Goal: Task Accomplishment & Management: Use online tool/utility

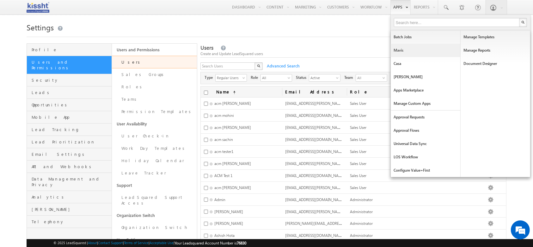
click at [407, 52] on link "Mavis" at bounding box center [426, 50] width 70 height 13
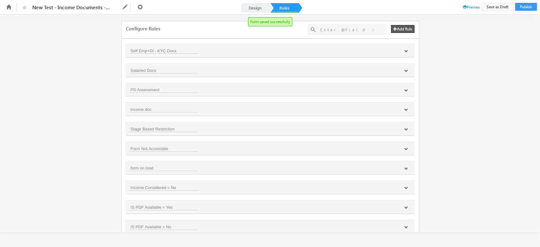
scroll to position [398, 0]
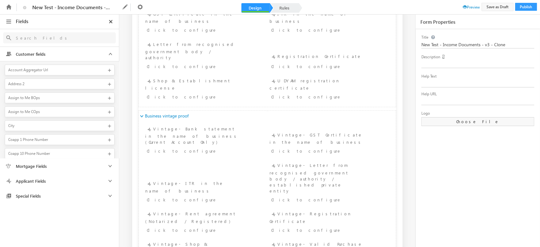
scroll to position [643, 0]
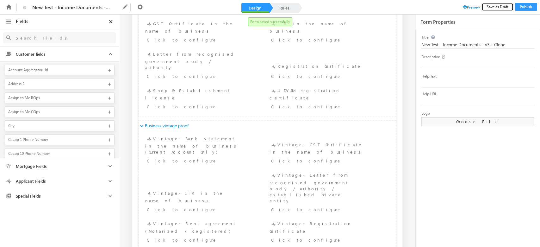
click at [495, 9] on button "Save as Draft" at bounding box center [497, 7] width 32 height 8
click at [501, 44] on input "New Test - Income Documents - v3 - Clone" at bounding box center [478, 44] width 114 height 7
type input "New Test - Income Documents - v5 updated"
click at [523, 39] on div "Title" at bounding box center [477, 37] width 113 height 6
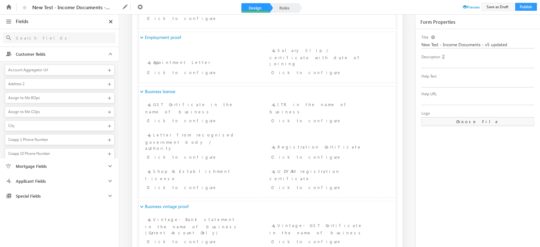
scroll to position [560, 0]
click at [527, 9] on button "Publish" at bounding box center [526, 7] width 22 height 8
click at [526, 7] on button "Publish" at bounding box center [526, 7] width 22 height 8
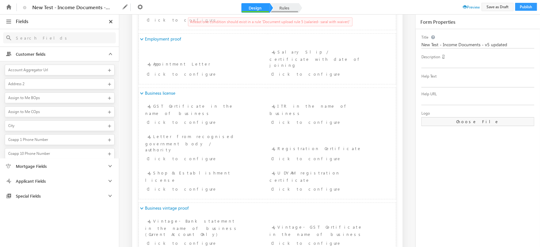
click at [287, 4] on link "Rules" at bounding box center [284, 7] width 28 height 9
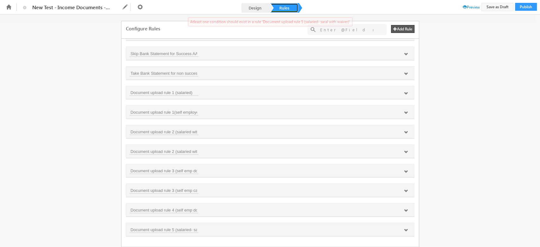
scroll to position [386, 0]
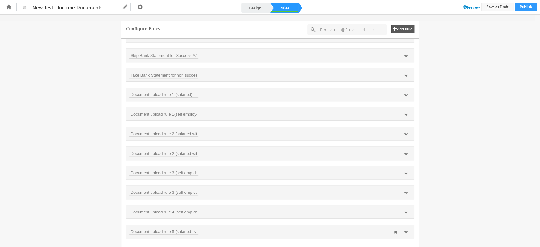
click at [402, 234] on div "Document upload rule 5 (salaried- saral with waiver)" at bounding box center [270, 230] width 288 height 13
click at [405, 231] on icon at bounding box center [406, 232] width 4 height 4
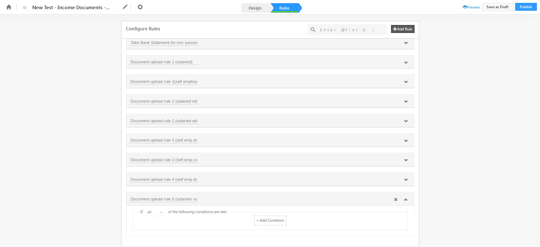
click at [394, 197] on icon at bounding box center [396, 199] width 4 height 4
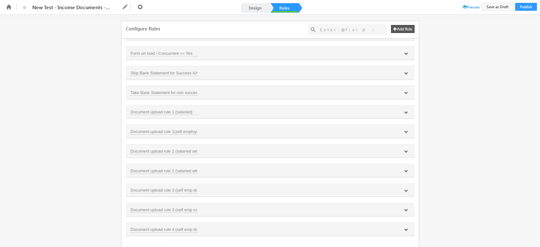
scroll to position [366, 0]
click at [496, 9] on button "Save as Draft" at bounding box center [497, 7] width 32 height 8
click at [526, 8] on button "Publish" at bounding box center [526, 7] width 22 height 8
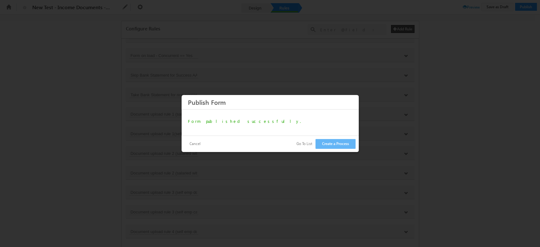
click at [302, 145] on button "Go To List" at bounding box center [304, 143] width 28 height 9
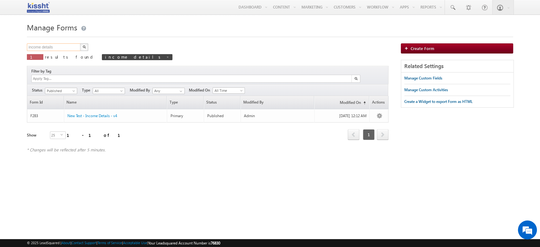
click at [66, 48] on input "income details" at bounding box center [54, 47] width 54 height 8
click at [86, 48] on button "button" at bounding box center [84, 47] width 8 height 8
click at [56, 45] on input "income details" at bounding box center [54, 47] width 54 height 8
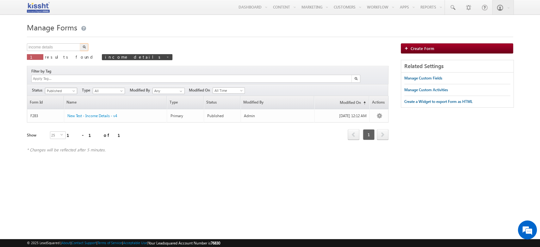
click at [70, 88] on span "Published" at bounding box center [60, 91] width 30 height 6
click at [68, 90] on link "All" at bounding box center [62, 91] width 32 height 6
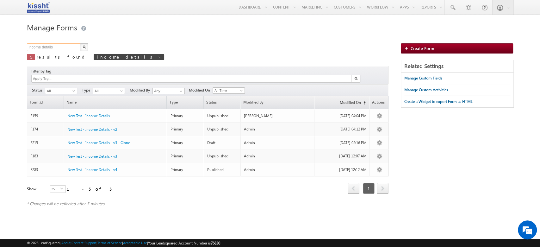
click at [61, 51] on input "income details" at bounding box center [54, 47] width 54 height 8
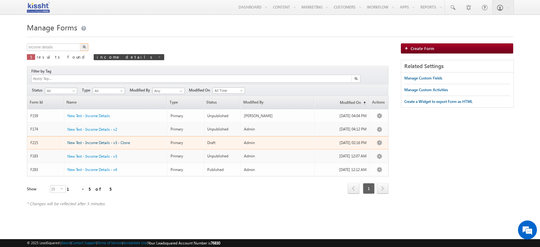
click at [94, 140] on span "New Test - Income Details - v3 - Clone" at bounding box center [98, 142] width 63 height 5
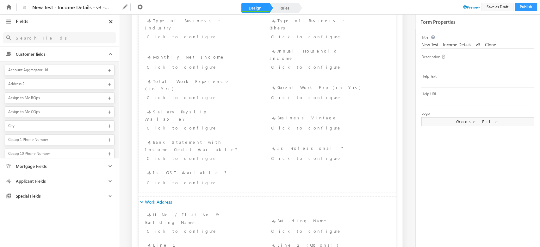
scroll to position [626, 0]
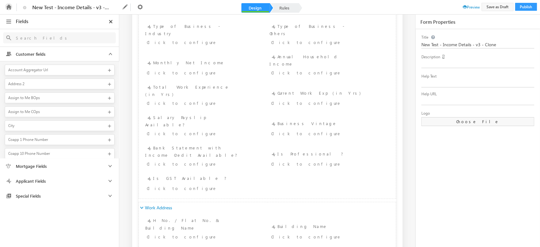
click at [6, 4] on icon at bounding box center [8, 6] width 7 height 7
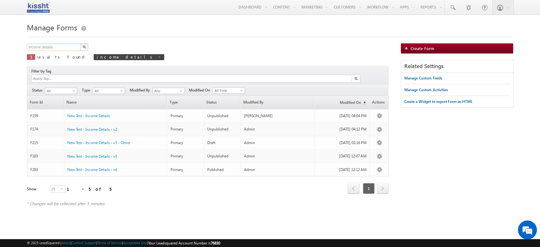
click at [68, 44] on input "income details" at bounding box center [54, 47] width 54 height 8
click at [84, 47] on img "button" at bounding box center [83, 46] width 3 height 3
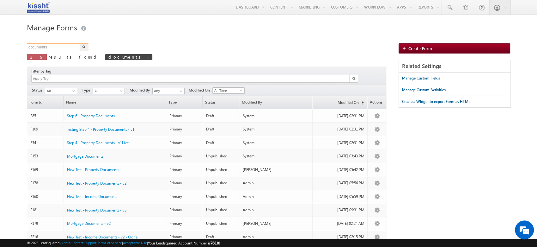
drag, startPoint x: 58, startPoint y: 45, endPoint x: 0, endPoint y: 55, distance: 59.0
click at [0, 55] on body "Menu Sakshi Kamthe saksh i.kam the+7 6830@ kissh t.com thrin" at bounding box center [268, 200] width 537 height 400
type input "v5"
click at [80, 43] on button "button" at bounding box center [84, 47] width 8 height 8
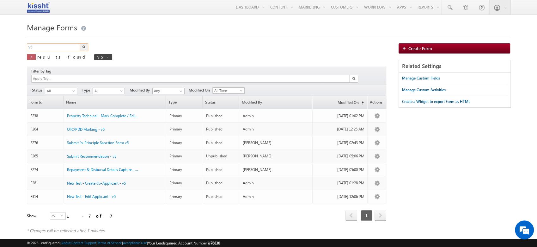
click at [51, 50] on input "v5" at bounding box center [54, 47] width 54 height 8
type input "Search Forms"
click at [180, 89] on span at bounding box center [180, 91] width 5 height 5
click at [168, 94] on link "Sakshi Kamthe" at bounding box center [168, 97] width 33 height 7
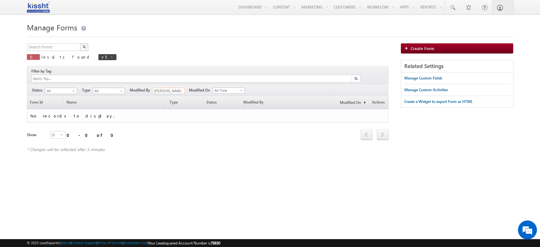
type input "Sakshi Kamthe"
click at [83, 47] on img "button" at bounding box center [83, 46] width 3 height 3
type input "Search Forms"
click at [83, 47] on img "button" at bounding box center [83, 46] width 3 height 3
type input "Search Forms"
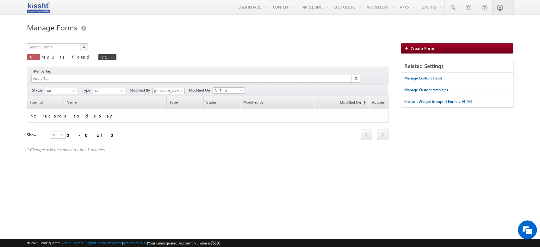
click at [83, 47] on img "button" at bounding box center [83, 46] width 3 height 3
type input "Search Forms"
click at [69, 88] on span "All" at bounding box center [60, 91] width 30 height 6
click at [64, 101] on link "Published" at bounding box center [62, 104] width 32 height 6
click at [72, 89] on span at bounding box center [74, 91] width 5 height 5
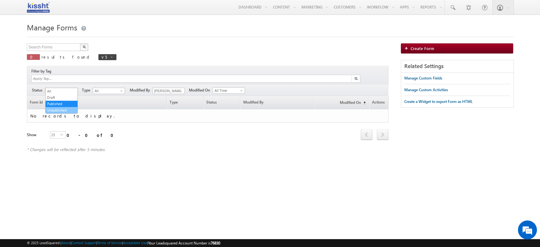
click at [64, 107] on link "Unpublished" at bounding box center [62, 110] width 32 height 6
click at [65, 88] on span "Unpublished" at bounding box center [60, 91] width 30 height 6
click at [63, 97] on link "Draft" at bounding box center [62, 98] width 32 height 6
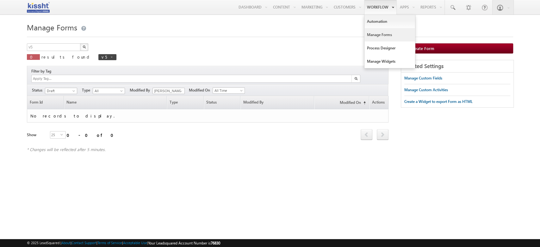
click at [372, 38] on link "Manage Forms" at bounding box center [389, 34] width 51 height 13
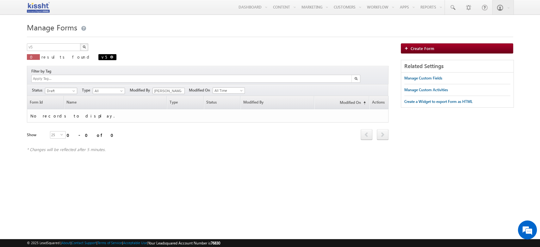
click at [98, 59] on span "v5" at bounding box center [107, 57] width 18 height 6
click at [110, 58] on span at bounding box center [111, 56] width 3 height 3
type input "Search Forms"
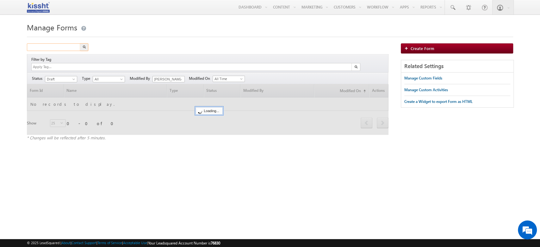
click at [64, 46] on input "text" at bounding box center [54, 47] width 54 height 8
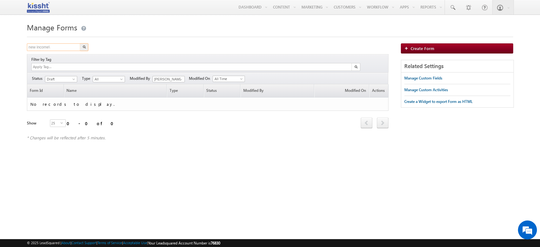
type input "new income\"
click at [80, 43] on button "button" at bounding box center [84, 47] width 8 height 8
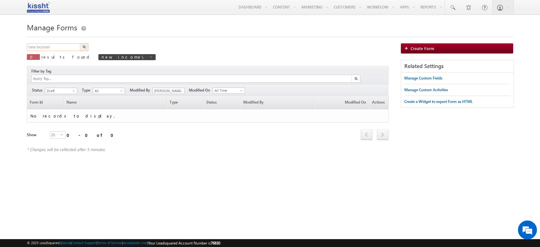
click at [64, 46] on input "new income\" at bounding box center [54, 47] width 54 height 8
type input "new income details"
click at [80, 43] on button "button" at bounding box center [84, 47] width 8 height 8
click at [66, 88] on span "Draft" at bounding box center [60, 91] width 30 height 6
click at [63, 88] on span "Draft" at bounding box center [60, 91] width 30 height 6
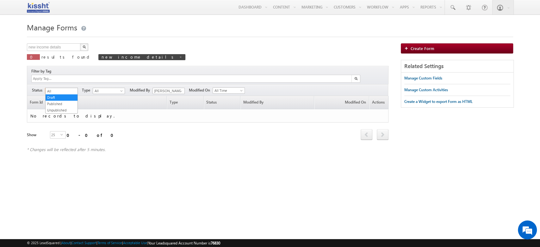
click at [64, 88] on span "Draft" at bounding box center [60, 91] width 30 height 6
click at [64, 92] on link "All" at bounding box center [62, 91] width 32 height 6
click at [174, 84] on div "Filters Status All Draft Published Unpublished All Type All Primary Sub-Form Al…" at bounding box center [207, 90] width 361 height 12
click at [168, 88] on input "[PERSON_NAME]" at bounding box center [168, 91] width 32 height 6
click at [179, 89] on span at bounding box center [180, 91] width 5 height 5
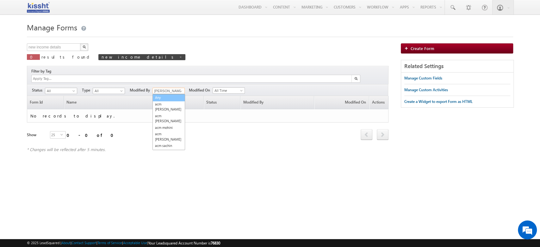
click at [170, 94] on link "Any" at bounding box center [168, 97] width 33 height 7
type input "Any"
click at [71, 48] on input "new income details" at bounding box center [54, 47] width 54 height 8
click at [80, 43] on button "button" at bounding box center [84, 47] width 8 height 8
click at [37, 49] on input "new income details" at bounding box center [54, 47] width 54 height 8
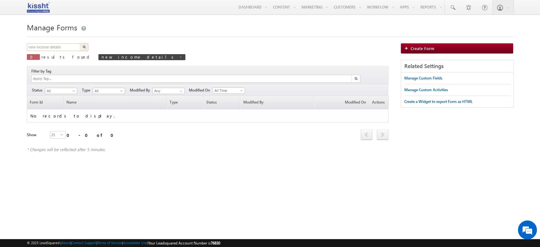
click at [34, 48] on input "new income details" at bounding box center [54, 47] width 54 height 8
type input "income details"
click at [80, 43] on button "button" at bounding box center [84, 47] width 8 height 8
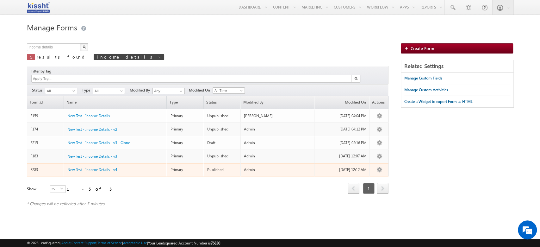
click at [99, 164] on div "New Test - Income Details - v4" at bounding box center [115, 167] width 97 height 7
click at [99, 167] on link "New Test - Income Details - v4" at bounding box center [92, 170] width 50 height 6
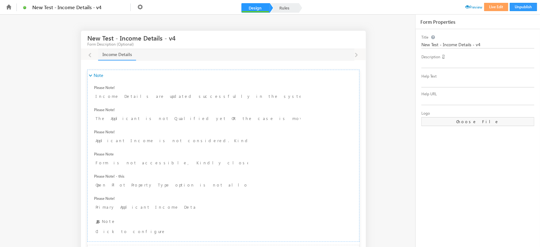
click at [12, 10] on li at bounding box center [8, 6] width 11 height 11
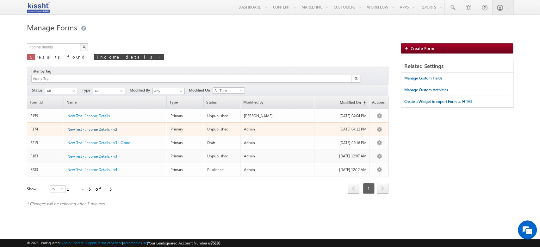
click at [84, 127] on span "New Test - Income Details - v2" at bounding box center [92, 129] width 50 height 5
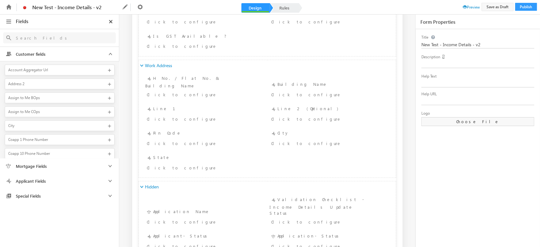
scroll to position [701, 0]
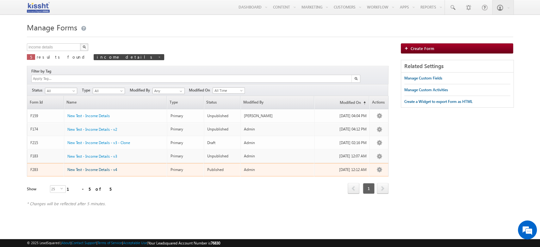
click at [95, 167] on span "New Test - Income Details - v4" at bounding box center [92, 169] width 50 height 5
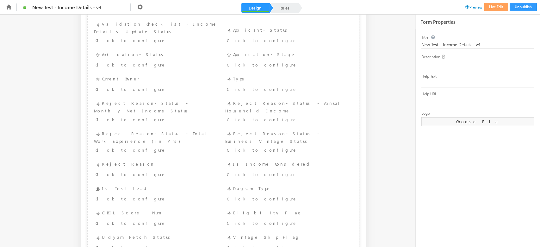
scroll to position [1044, 0]
click at [293, 8] on link "Rules" at bounding box center [284, 7] width 28 height 9
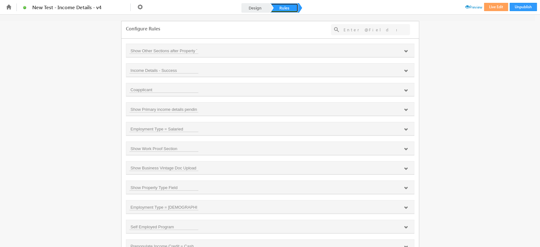
scroll to position [269, 0]
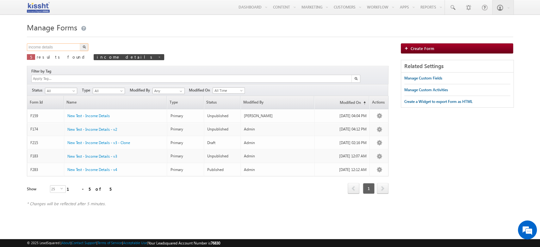
click at [49, 51] on input "income details" at bounding box center [54, 47] width 54 height 8
type input "income documents"
click at [80, 43] on button "button" at bounding box center [84, 47] width 8 height 8
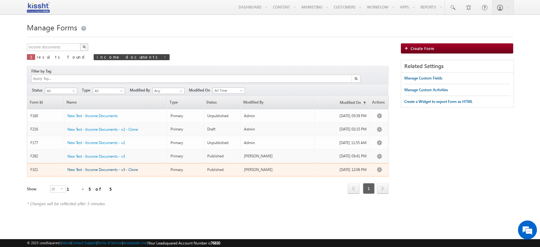
click at [131, 167] on span "New Test - Income Documents - v3 - Clone" at bounding box center [102, 169] width 70 height 5
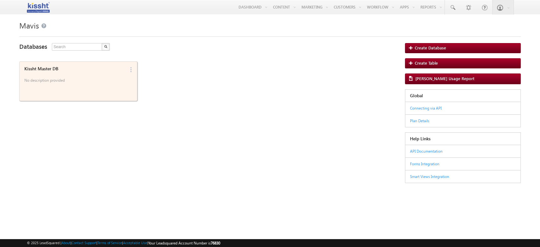
click at [50, 83] on p "No description provided" at bounding box center [74, 80] width 101 height 9
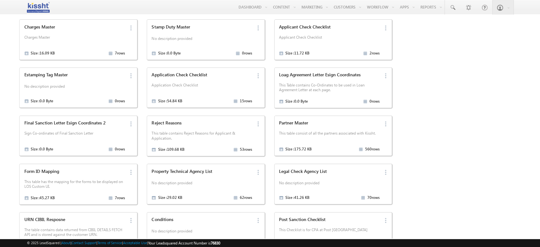
scroll to position [389, 0]
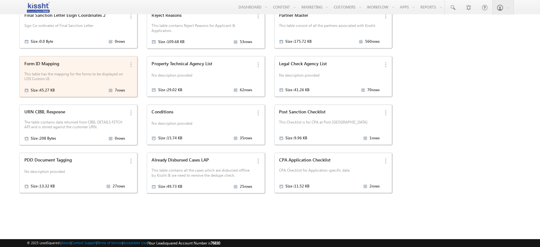
click at [119, 67] on div "Form ID Mapping This table has the mapping for the forms to be displayed on LOS…" at bounding box center [73, 76] width 102 height 35
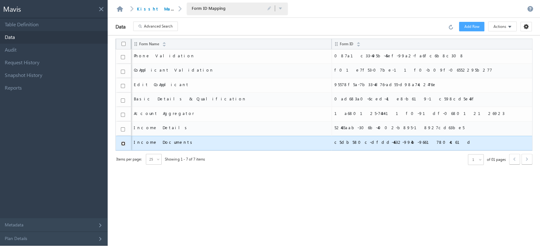
click at [121, 142] on input "checkbox" at bounding box center [123, 143] width 4 height 4
checkbox input "true"
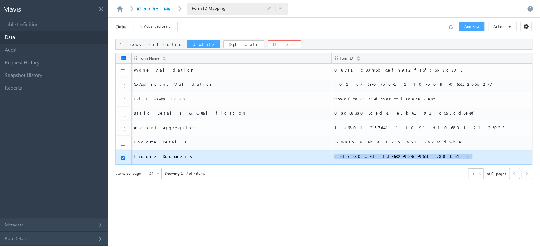
drag, startPoint x: 377, startPoint y: 156, endPoint x: 288, endPoint y: 157, distance: 88.8
click at [288, 157] on tr "Income Documents c5db580c-dfdd-4632-994b-96617804c61d" at bounding box center [324, 157] width 416 height 15
copy tr "c5db580c-dfdd-4632-994b-96617804c61d"
click at [187, 43] on button "Update" at bounding box center [203, 44] width 33 height 8
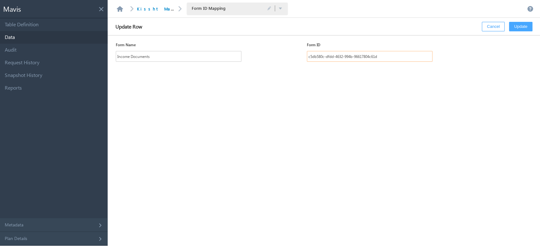
click at [393, 58] on input "c5db580c-dfdd-4632-994b-96617804c61d" at bounding box center [369, 56] width 125 height 11
paste input "ede7bb1-ef86-487f-9c99-d2c2804dcf24"
type input "cede7bb1-ef86-487f-9c99-d2c2804dcf24"
click at [518, 24] on button "Update" at bounding box center [520, 26] width 23 height 9
